Goal: Task Accomplishment & Management: Complete application form

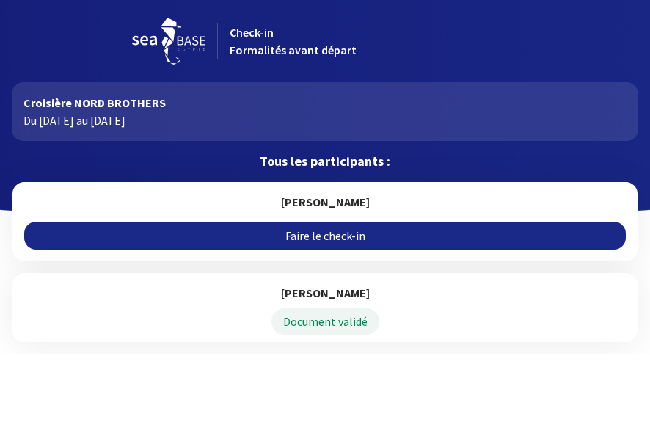
click at [346, 232] on link "Faire le check-in" at bounding box center [324, 236] width 601 height 28
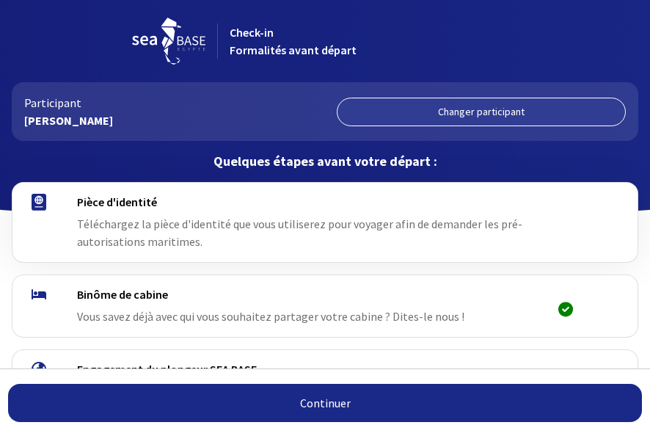
click at [355, 398] on link "Continuer" at bounding box center [325, 403] width 634 height 38
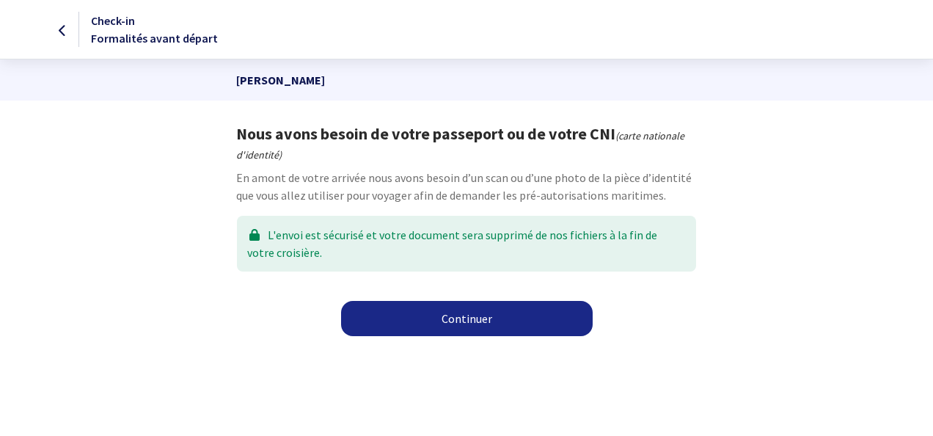
click at [493, 329] on link "Continuer" at bounding box center [467, 318] width 252 height 35
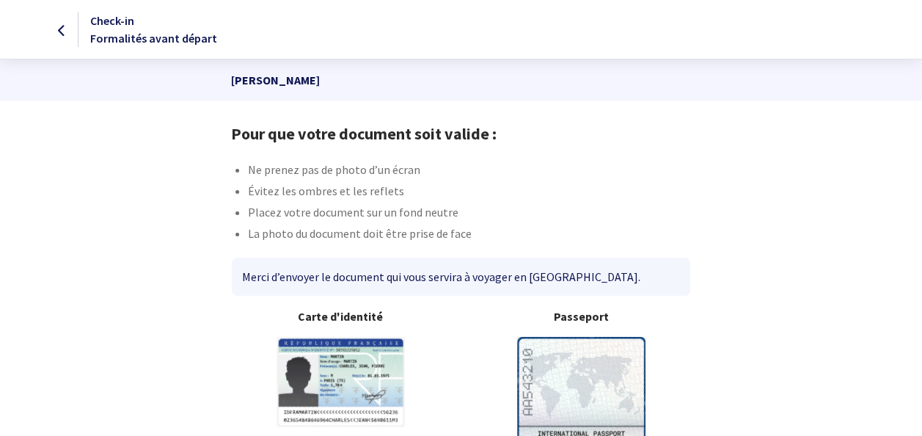
click at [618, 381] on img at bounding box center [581, 426] width 128 height 178
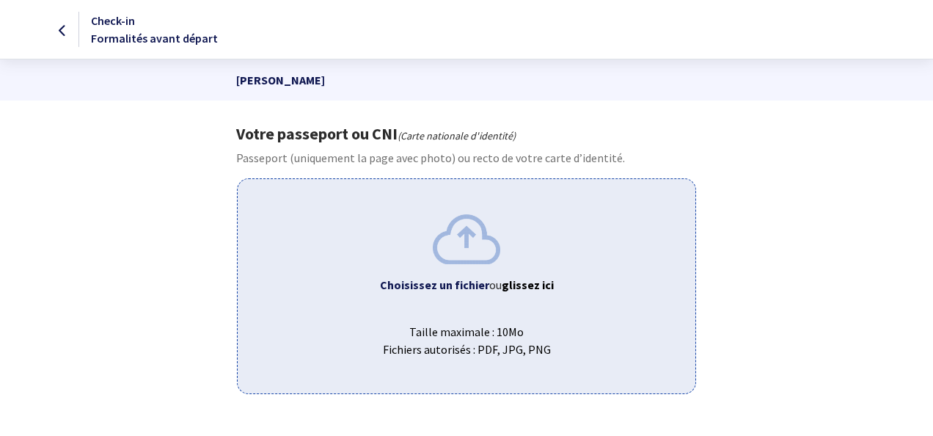
click at [434, 244] on img at bounding box center [466, 238] width 67 height 49
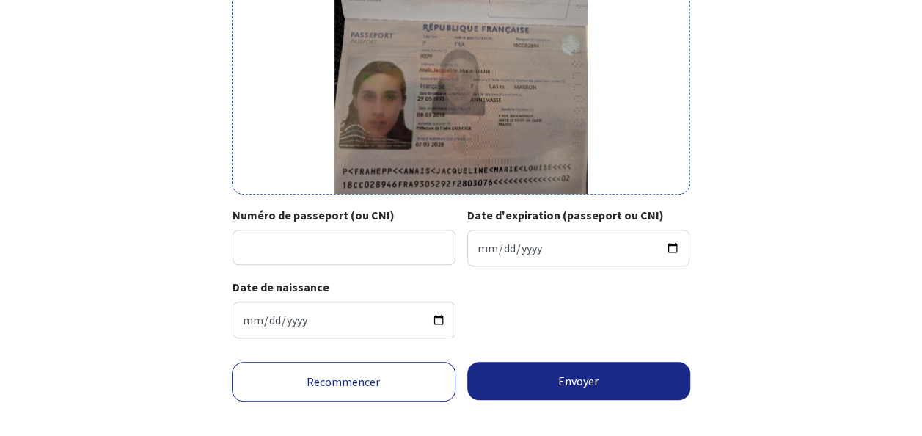
scroll to position [351, 0]
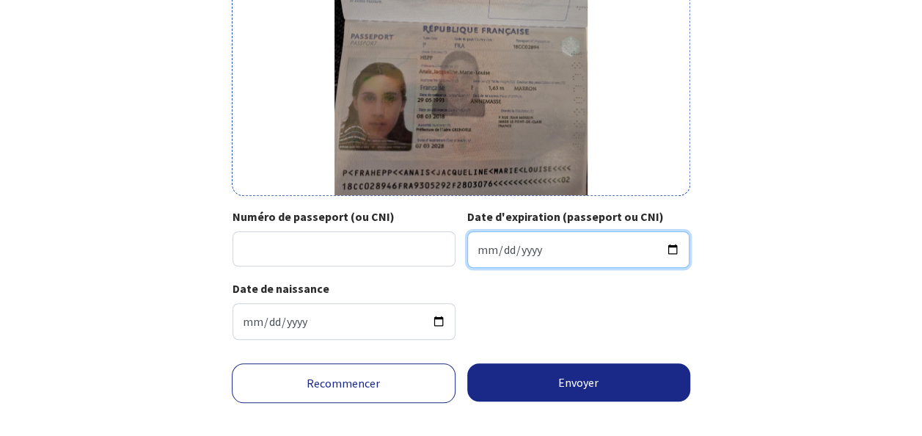
click at [496, 252] on input "Date d'expiration (passeport ou CNI)" at bounding box center [578, 249] width 223 height 37
click at [484, 252] on input "Date d'expiration (passeport ou CNI)" at bounding box center [578, 249] width 223 height 37
click at [478, 252] on input "Date d'expiration (passeport ou CNI)" at bounding box center [578, 249] width 223 height 37
type input "2028-03-07"
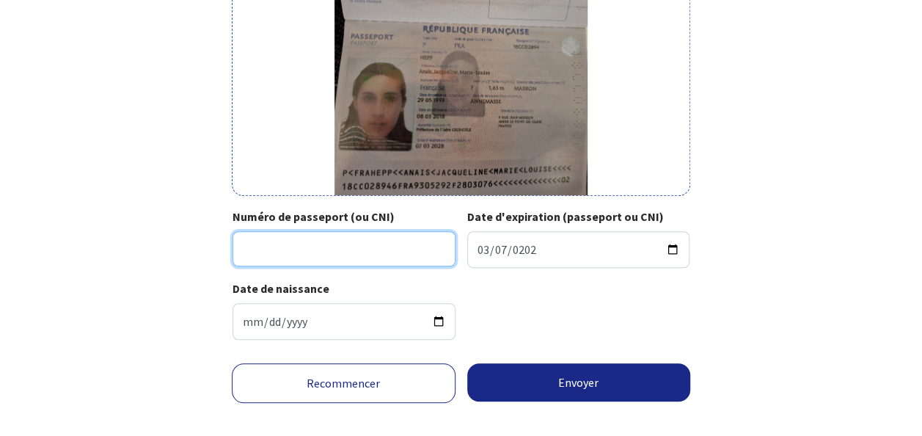
click at [426, 244] on input "Numéro de passeport (ou CNI)" at bounding box center [344, 248] width 223 height 35
type input "18CC02894"
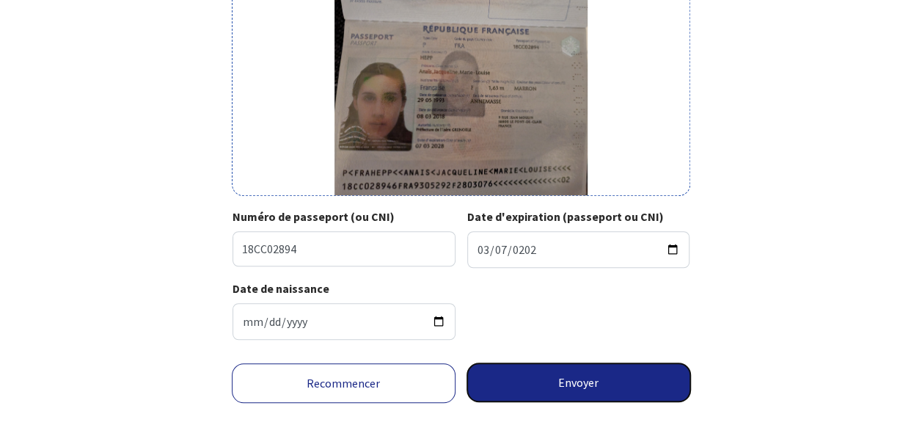
click at [556, 381] on button "Envoyer" at bounding box center [579, 382] width 224 height 38
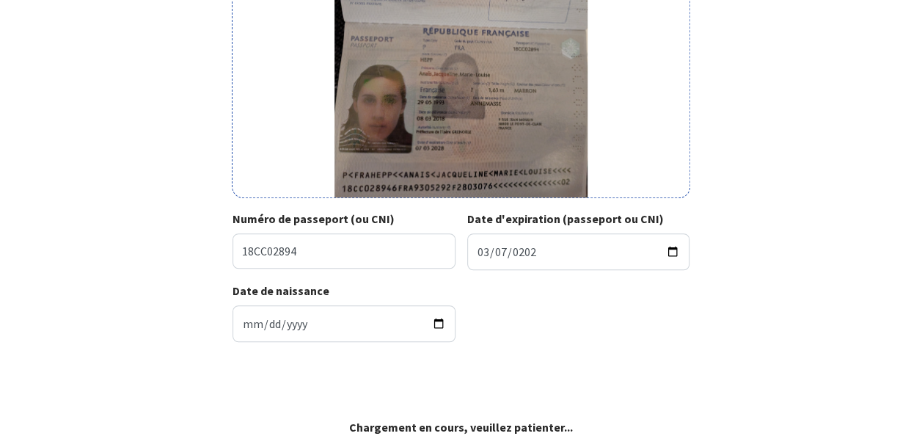
scroll to position [347, 0]
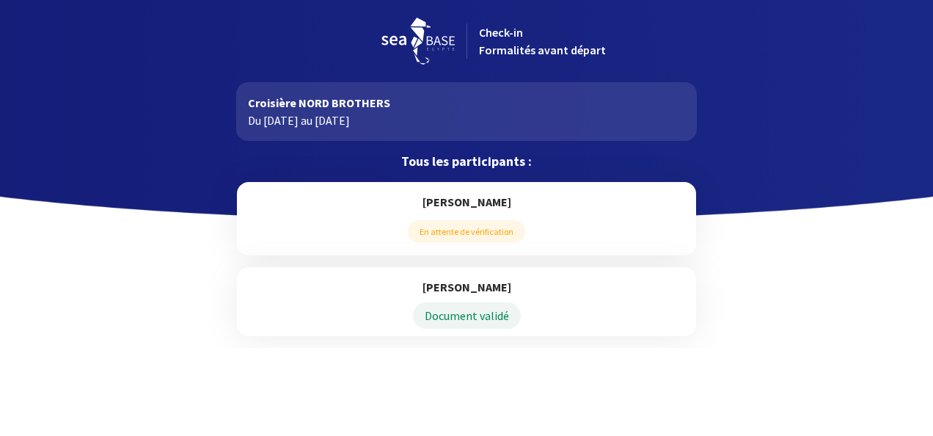
click at [468, 224] on span "En attente de vérification" at bounding box center [466, 231] width 117 height 23
click at [459, 202] on h5 "AnaÏs HEPP" at bounding box center [466, 202] width 435 height 16
click at [339, 100] on p "Croisière NORD BROTHERS" at bounding box center [466, 103] width 436 height 18
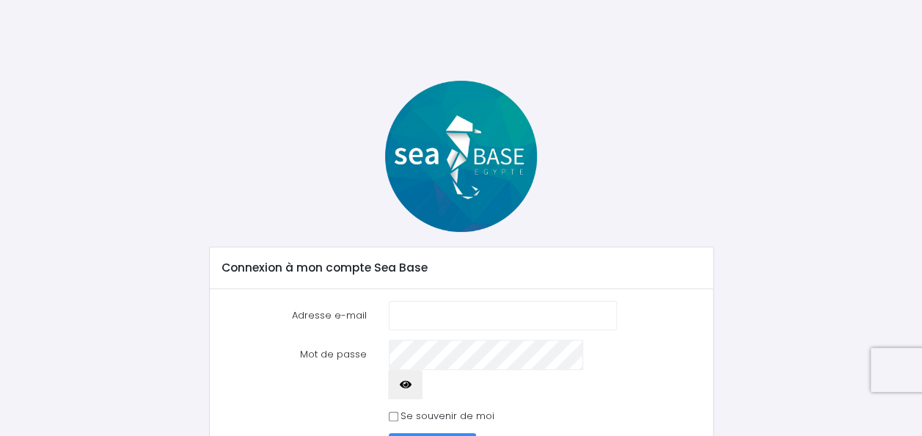
scroll to position [59, 0]
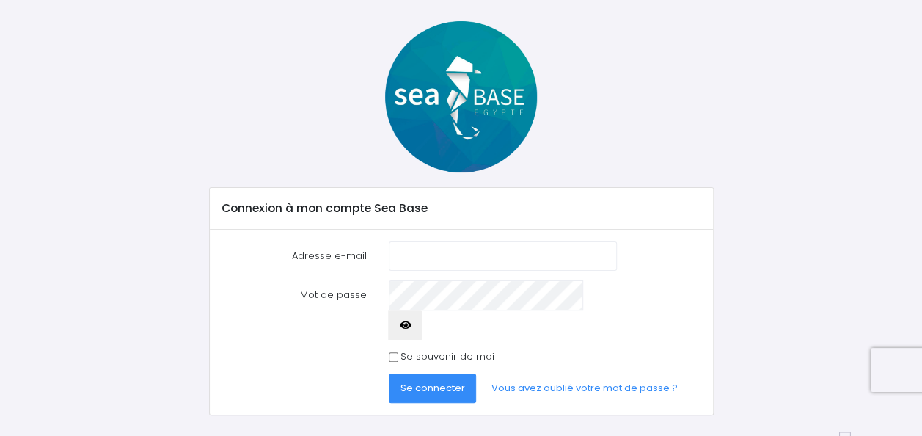
click at [404, 257] on input "Adresse e-mail" at bounding box center [503, 255] width 229 height 29
type input "[PERSON_NAME][EMAIL_ADDRESS][PERSON_NAME][DOMAIN_NAME]"
click at [389, 373] on button "Se connecter" at bounding box center [433, 387] width 88 height 29
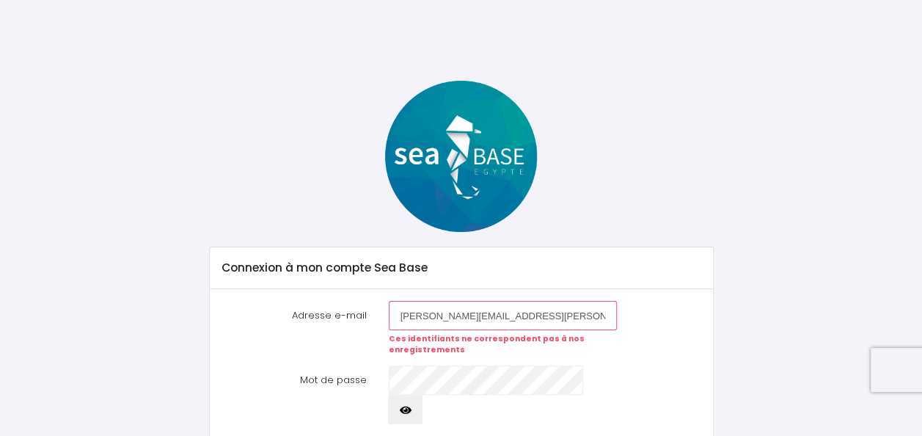
scroll to position [84, 0]
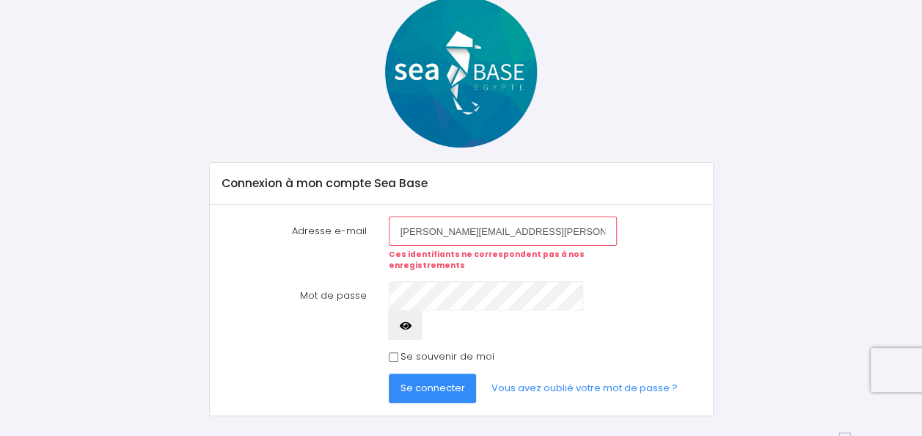
click at [431, 381] on span "Se connecter" at bounding box center [432, 388] width 65 height 14
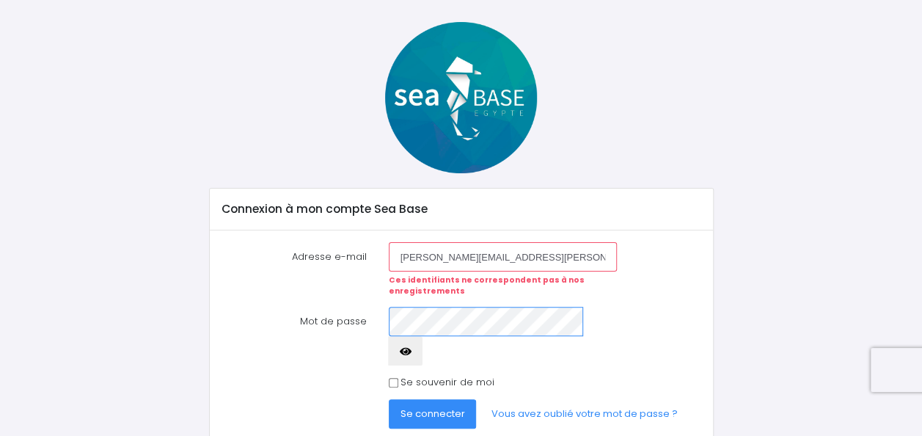
scroll to position [59, 0]
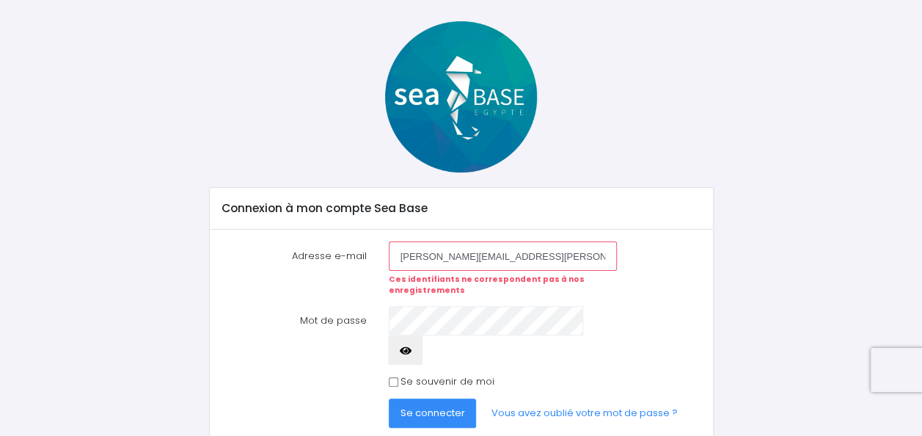
click at [426, 406] on span "Se connecter" at bounding box center [432, 413] width 65 height 14
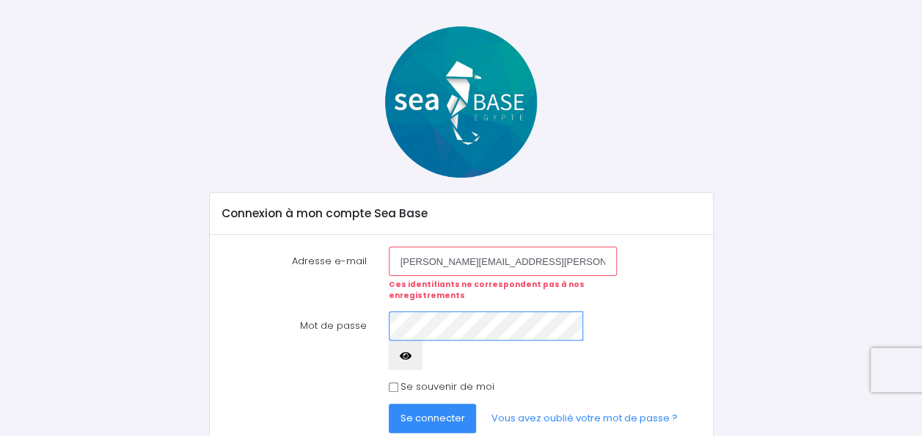
scroll to position [55, 0]
click at [389, 403] on button "Se connecter" at bounding box center [433, 417] width 88 height 29
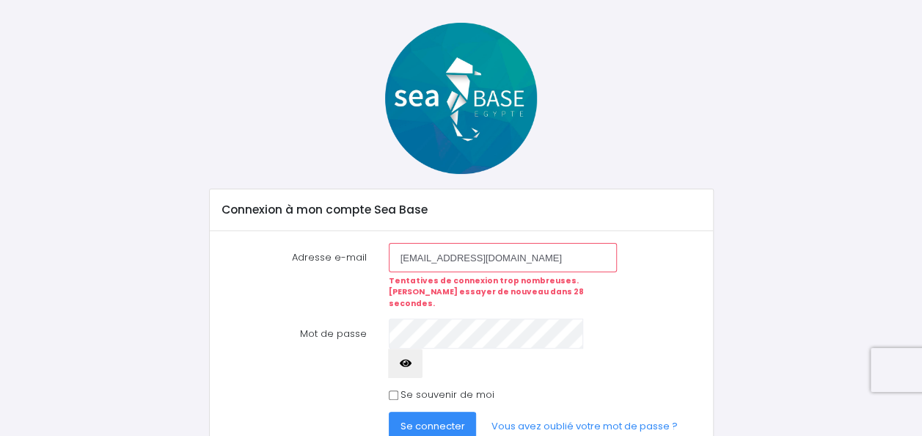
scroll to position [84, 0]
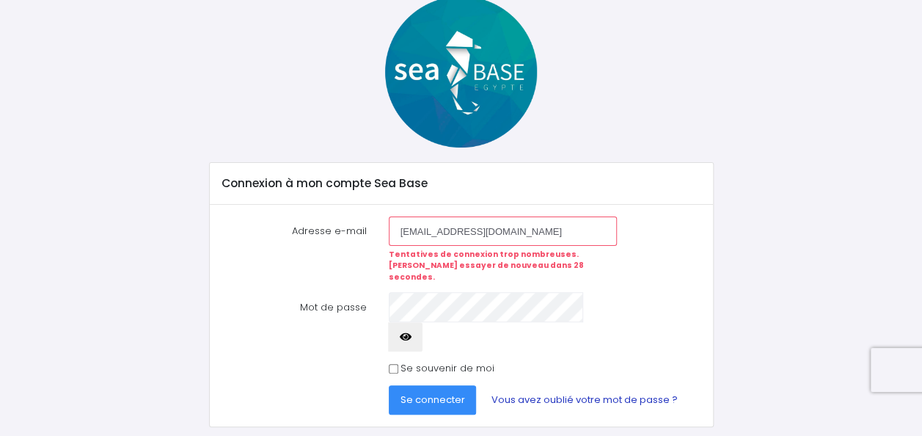
click at [530, 385] on link "Vous avez oublié votre mot de passe ?" at bounding box center [584, 399] width 210 height 29
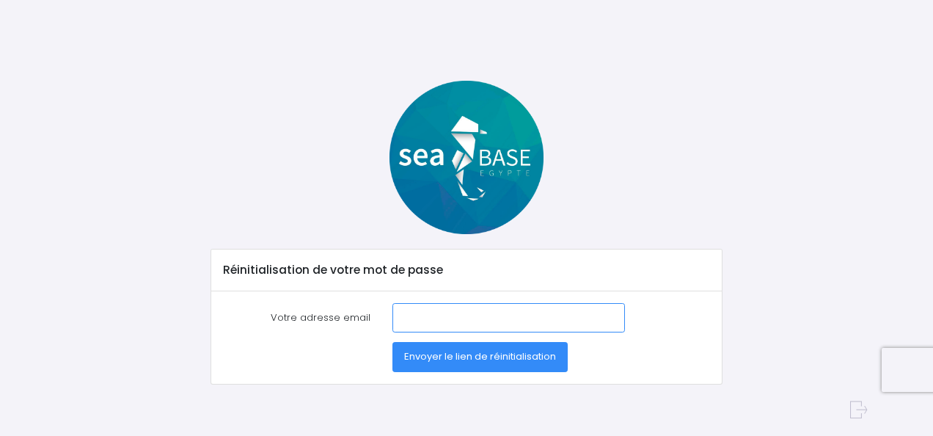
click at [478, 318] on input "Votre adresse email" at bounding box center [508, 317] width 233 height 29
type input "noe.michel@hotmail.fr"
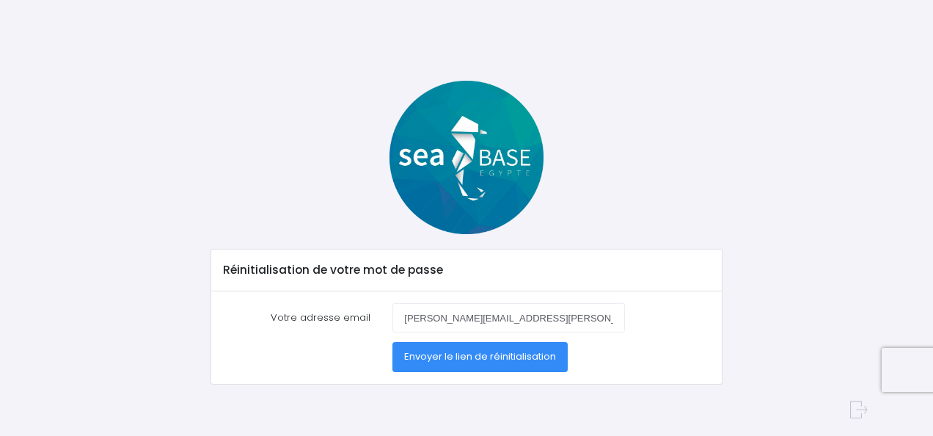
click at [492, 347] on button "Envoyer le lien de réinitialisation" at bounding box center [479, 356] width 175 height 29
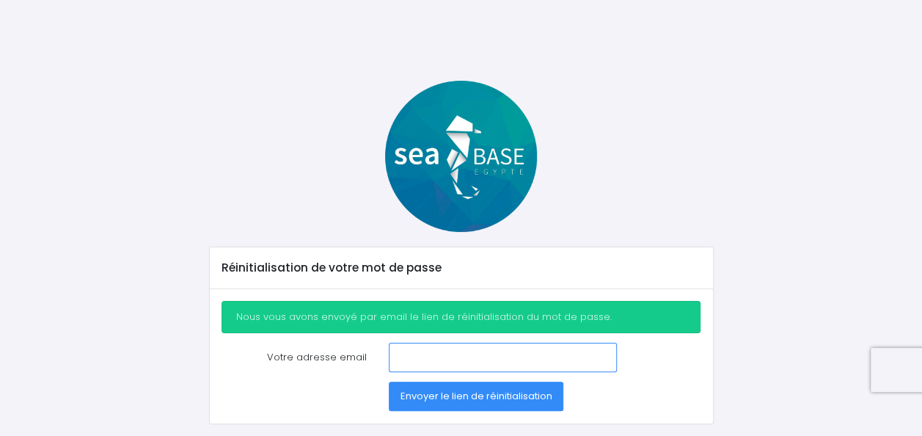
drag, startPoint x: 0, startPoint y: 0, endPoint x: 492, endPoint y: 347, distance: 602.2
click at [492, 347] on input "Votre adresse email" at bounding box center [503, 357] width 229 height 29
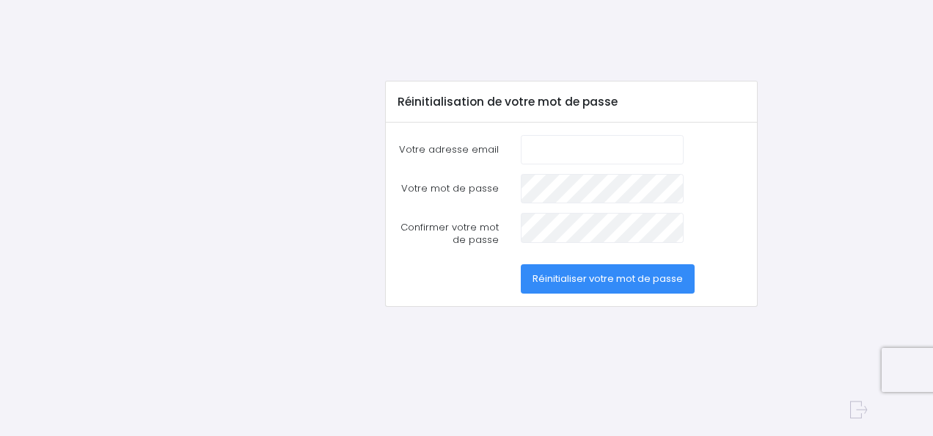
drag, startPoint x: 0, startPoint y: 0, endPoint x: 549, endPoint y: 142, distance: 566.6
click at [549, 142] on input "Votre adresse email" at bounding box center [602, 149] width 162 height 29
type input "noe.michel@hotmail.fr"
click at [580, 282] on span "Réinitialiser votre mot de passe" at bounding box center [608, 278] width 150 height 14
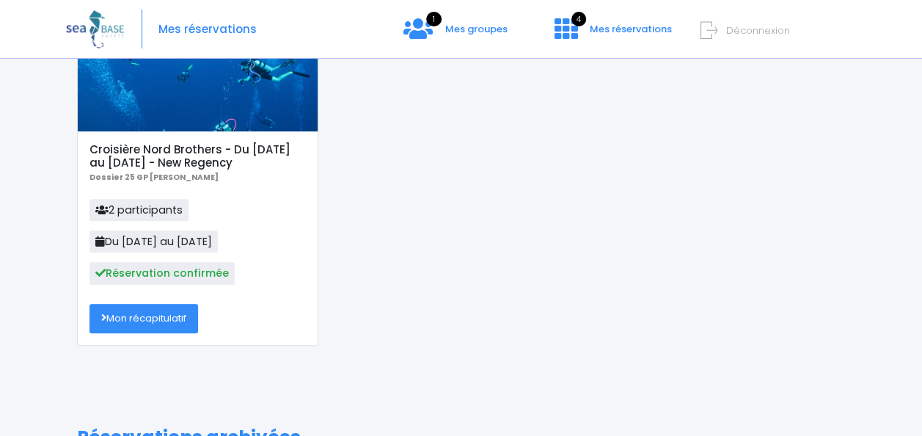
scroll to position [150, 0]
click at [179, 317] on link "Mon récapitulatif" at bounding box center [143, 317] width 109 height 29
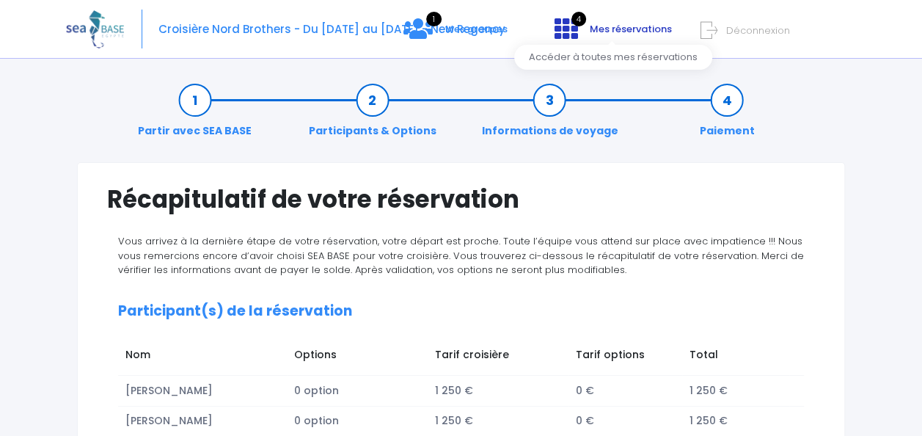
click at [585, 30] on link "4 Mes réservations" at bounding box center [612, 34] width 138 height 14
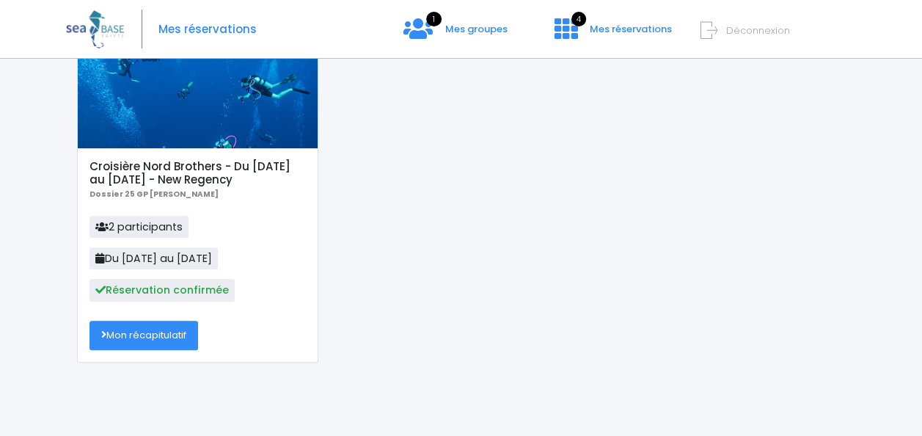
scroll to position [133, 0]
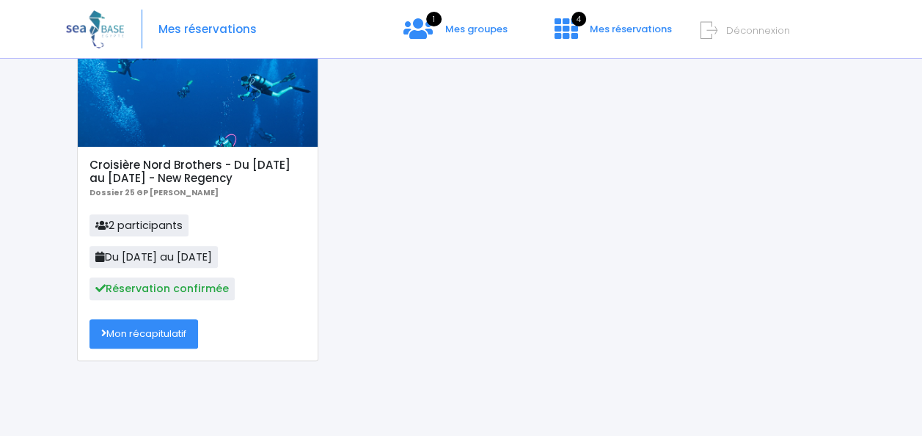
click at [139, 329] on link "Mon récapitulatif" at bounding box center [143, 333] width 109 height 29
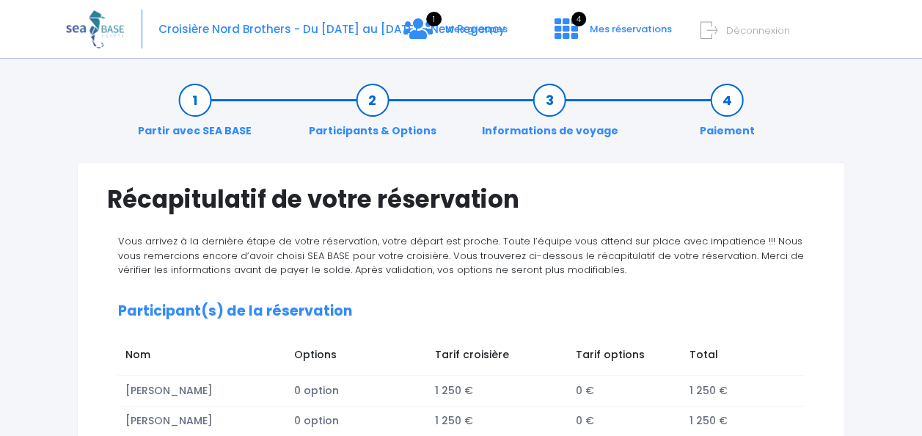
click at [373, 95] on link "Participants & Options" at bounding box center [372, 115] width 142 height 46
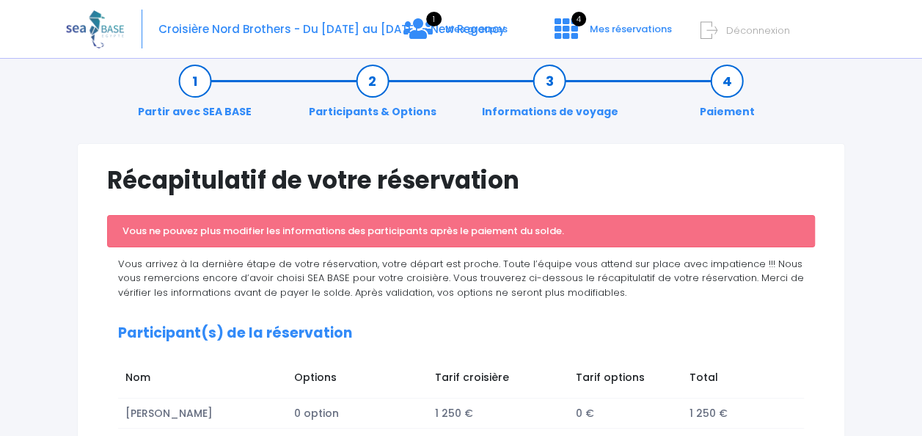
scroll to position [12, 0]
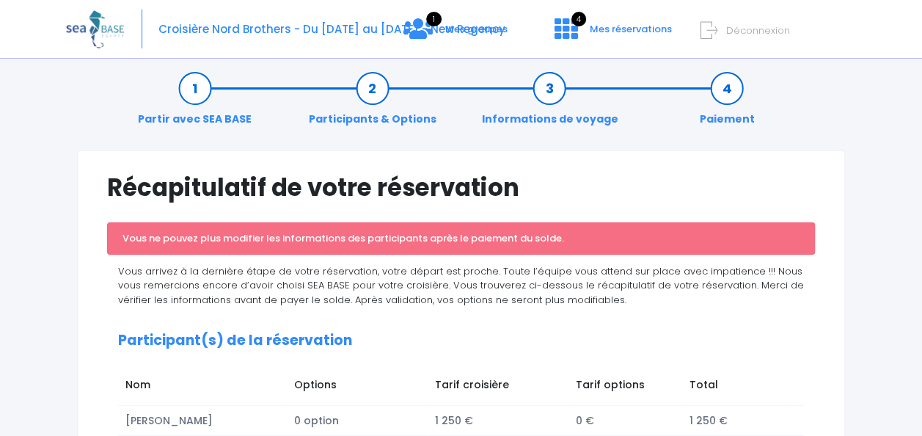
click at [552, 89] on link "Informations de voyage" at bounding box center [549, 104] width 151 height 46
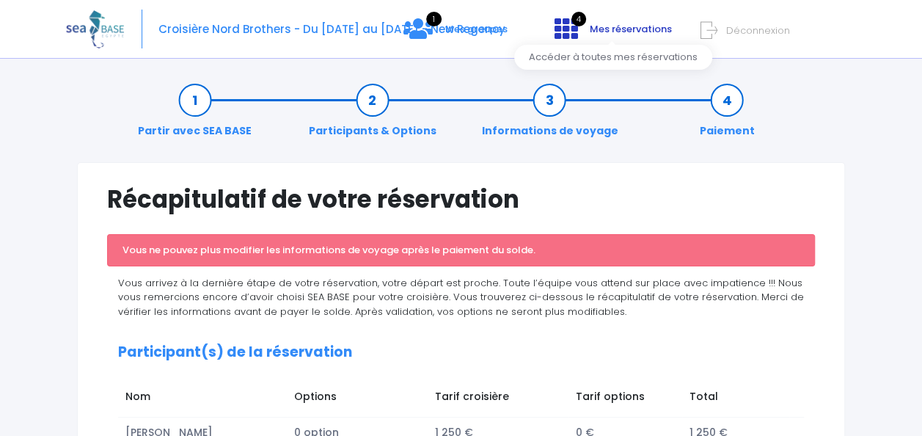
click at [611, 38] on link "4 Mes réservations" at bounding box center [612, 34] width 138 height 14
